Goal: Transaction & Acquisition: Download file/media

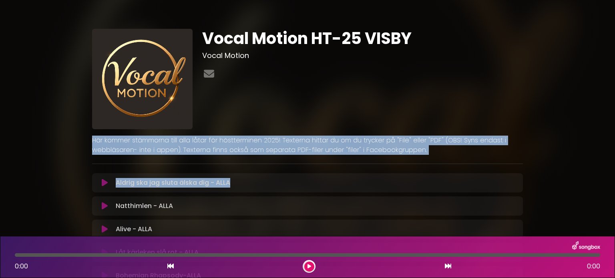
drag, startPoint x: 607, startPoint y: 104, endPoint x: 593, endPoint y: 174, distance: 71.8
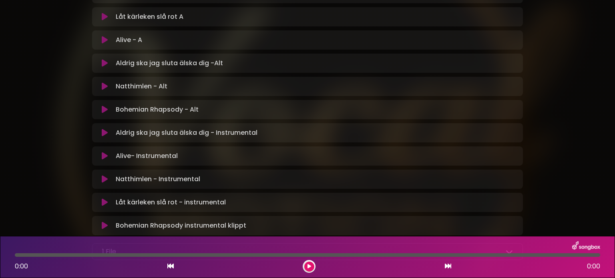
scroll to position [543, 0]
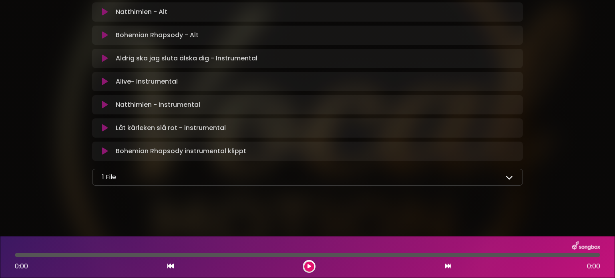
click at [369, 178] on div "1 File" at bounding box center [307, 178] width 411 height 10
drag, startPoint x: 614, startPoint y: 81, endPoint x: 610, endPoint y: 139, distance: 57.4
drag, startPoint x: 319, startPoint y: 195, endPoint x: 233, endPoint y: 210, distance: 87.8
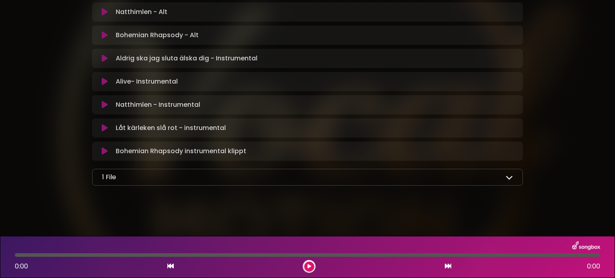
click at [108, 177] on p "1 File" at bounding box center [109, 178] width 14 height 10
click at [162, 181] on div "1 File" at bounding box center [307, 178] width 411 height 10
click at [167, 177] on div "1 File" at bounding box center [307, 178] width 411 height 10
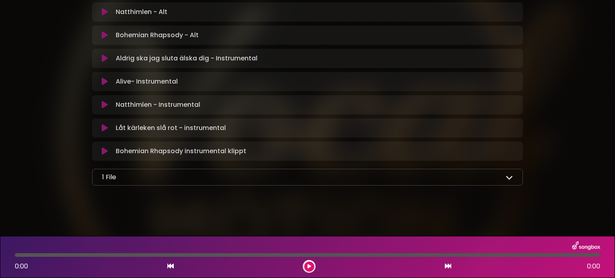
click at [508, 176] on icon at bounding box center [509, 177] width 7 height 7
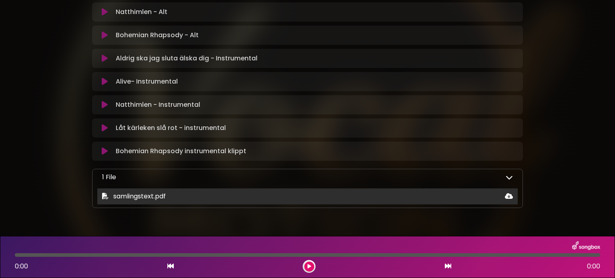
click at [143, 197] on span "samlingstext.pdf" at bounding box center [139, 196] width 52 height 9
click at [101, 196] on div "samlingstext.pdf" at bounding box center [307, 197] width 421 height 10
click at [105, 196] on icon at bounding box center [105, 196] width 6 height 6
click at [127, 196] on span "samlingstext.pdf" at bounding box center [139, 196] width 52 height 9
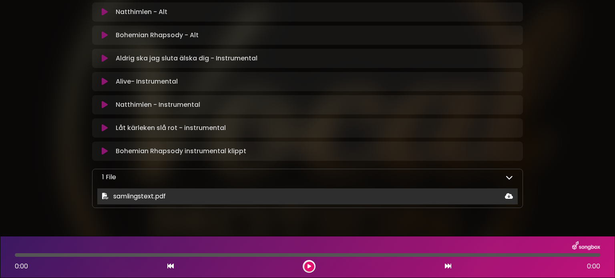
click at [164, 195] on span "samlingstext.pdf" at bounding box center [139, 196] width 52 height 9
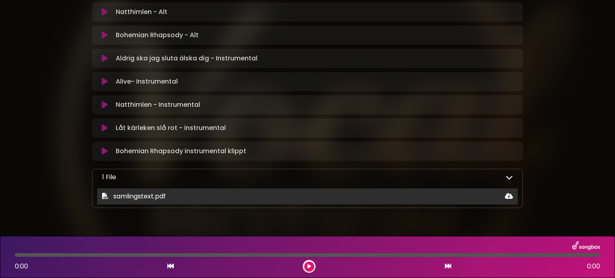
click at [144, 197] on span "samlingstext.pdf" at bounding box center [139, 196] width 52 height 9
click at [178, 197] on div "samlingstext.pdf" at bounding box center [307, 197] width 421 height 10
click at [166, 193] on div "samlingstext.pdf" at bounding box center [307, 197] width 421 height 10
click at [160, 195] on span "samlingstext.pdf" at bounding box center [139, 196] width 52 height 9
